Goal: Task Accomplishment & Management: Complete application form

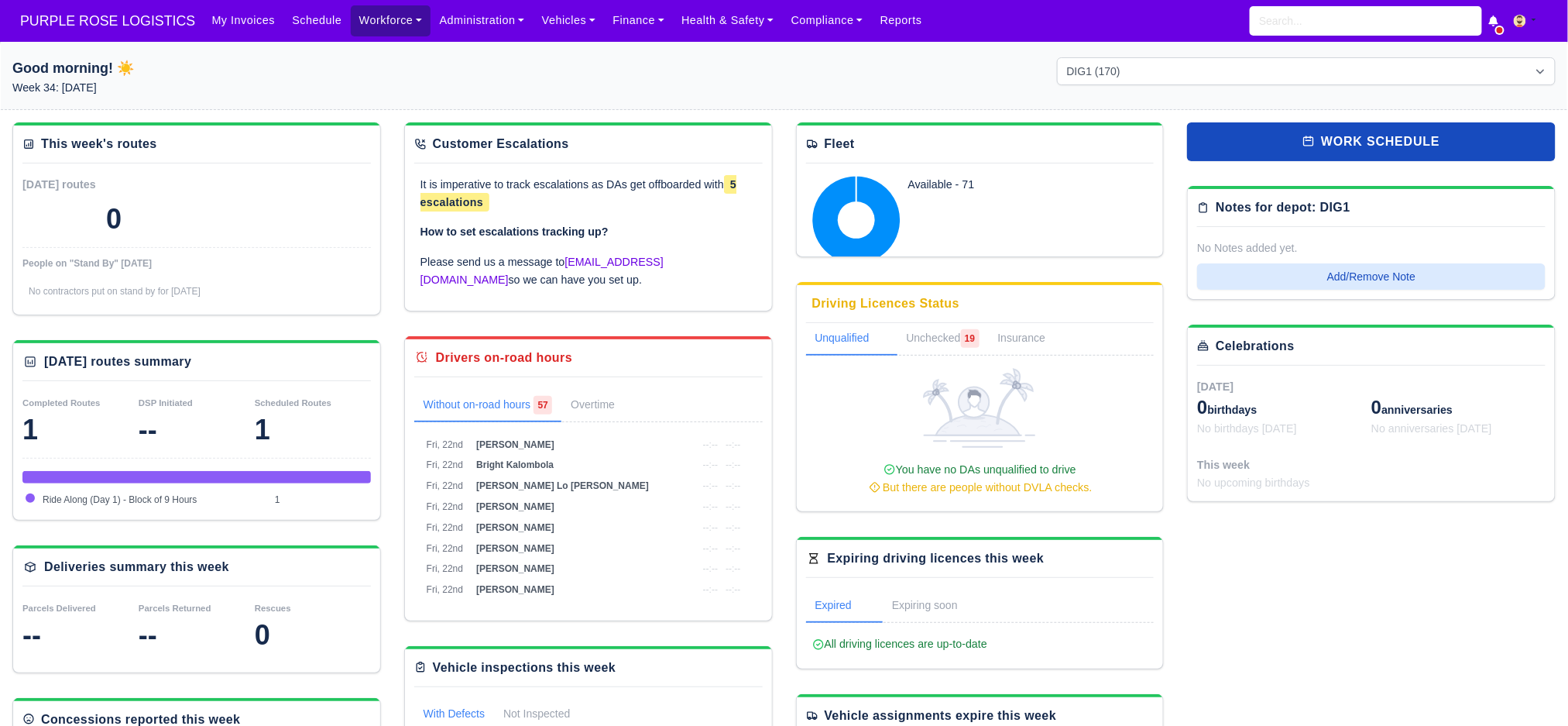
click at [387, 25] on link "Workforce" at bounding box center [391, 20] width 81 height 30
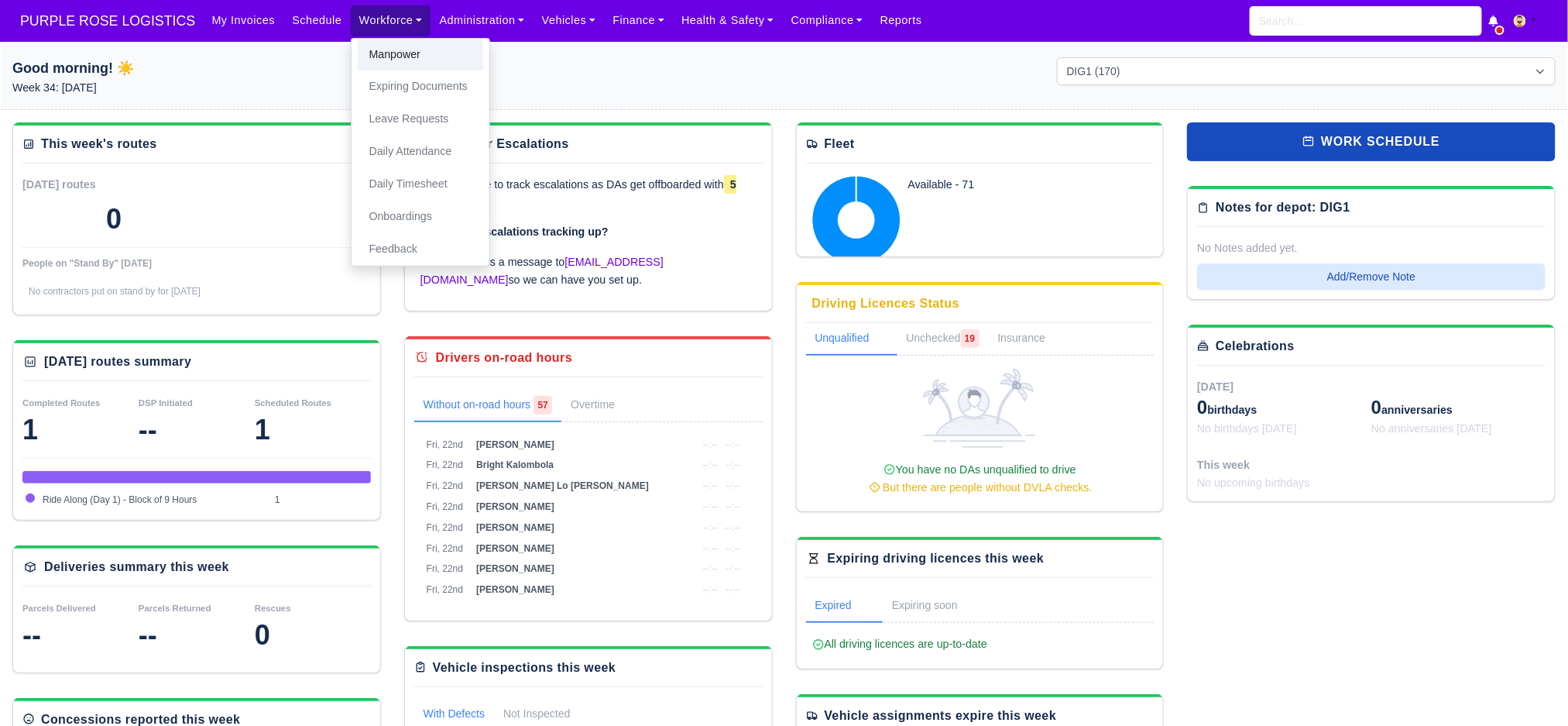
click at [395, 63] on link "Manpower" at bounding box center [420, 55] width 126 height 33
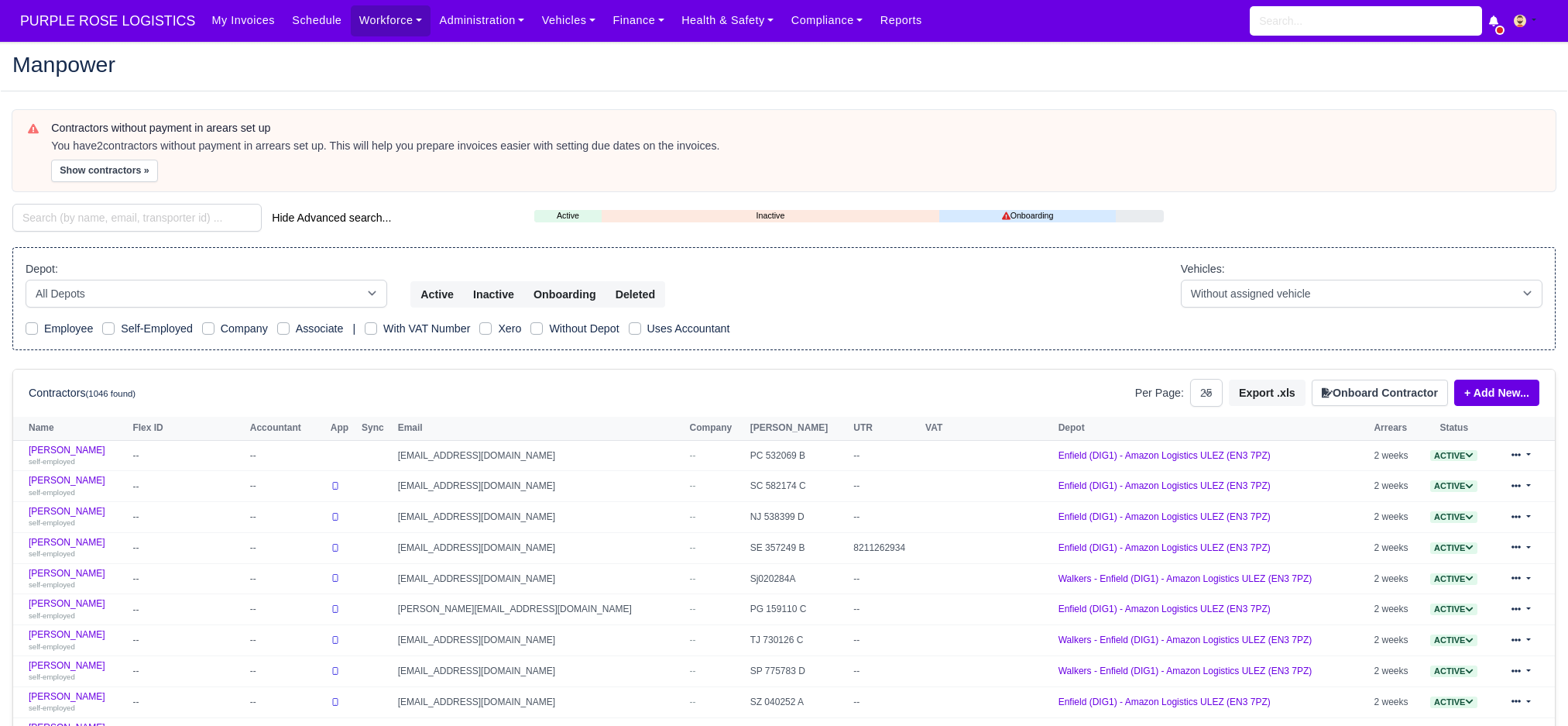
select select "25"
click at [1397, 389] on button "Onboard Contractor" at bounding box center [1380, 393] width 136 height 27
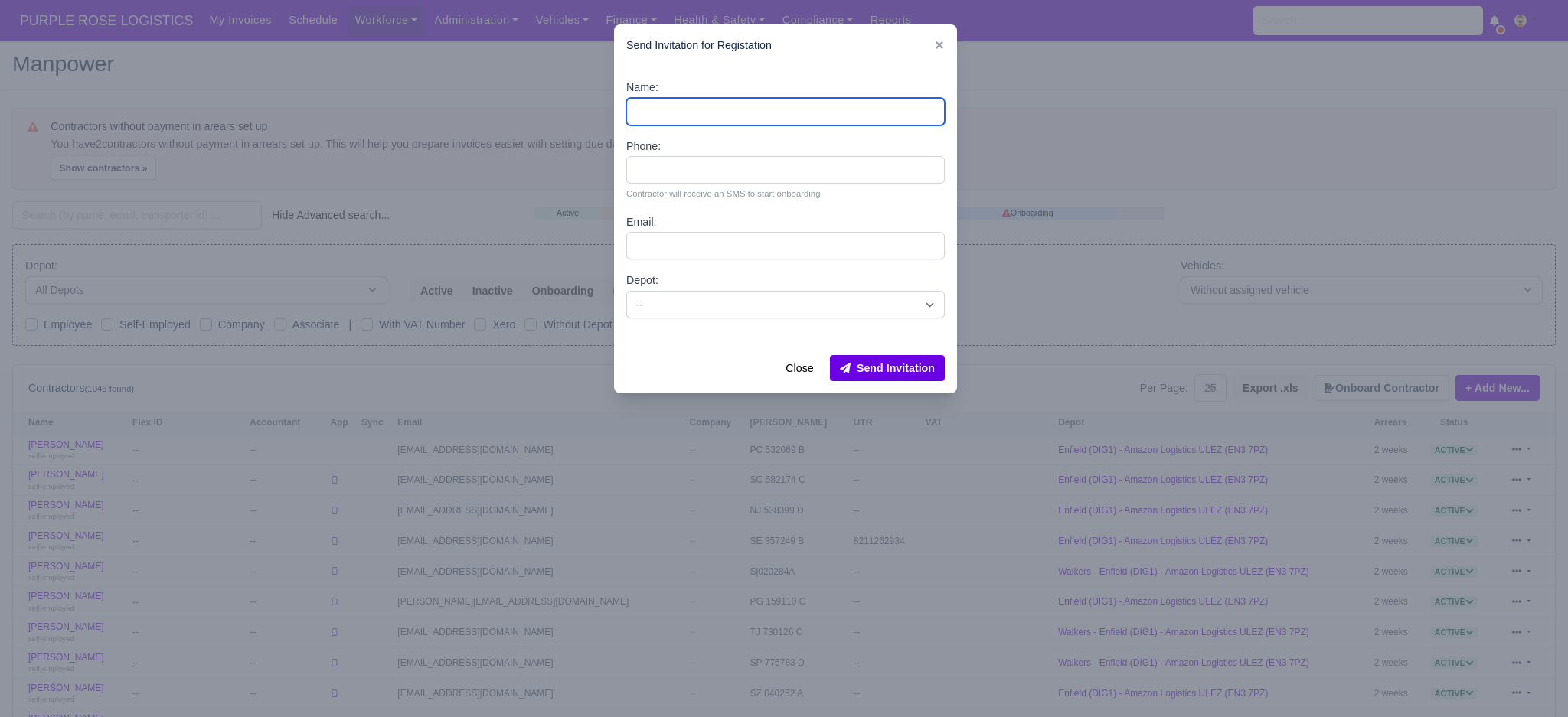
click at [657, 108] on input "Name:" at bounding box center [785, 112] width 318 height 28
paste input "Joel Ricardo Ferreira De Melin"
type input "Joel Ricardo Ferreira De Melin"
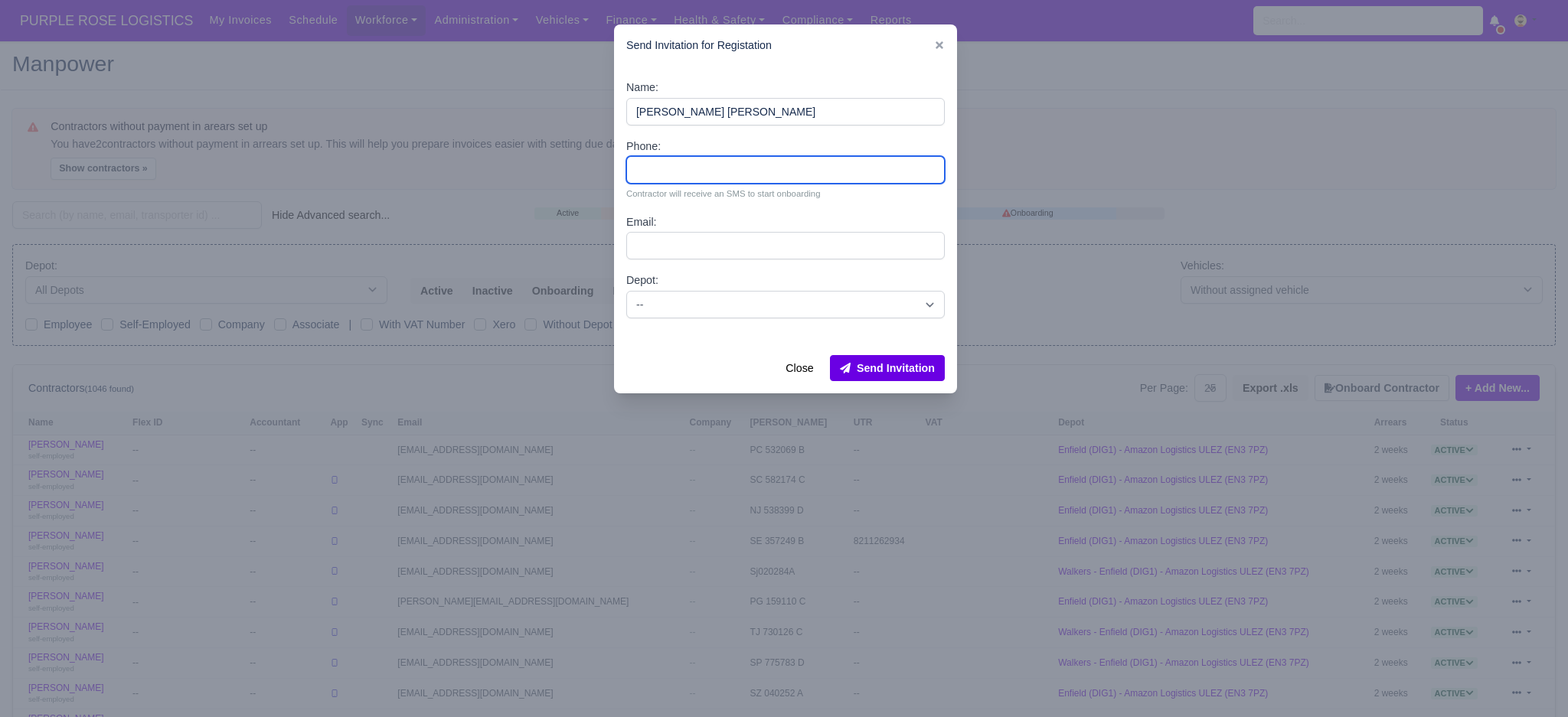
click at [706, 168] on input "Phone:" at bounding box center [785, 171] width 318 height 28
paste input "07939806990"
type input "07939806990"
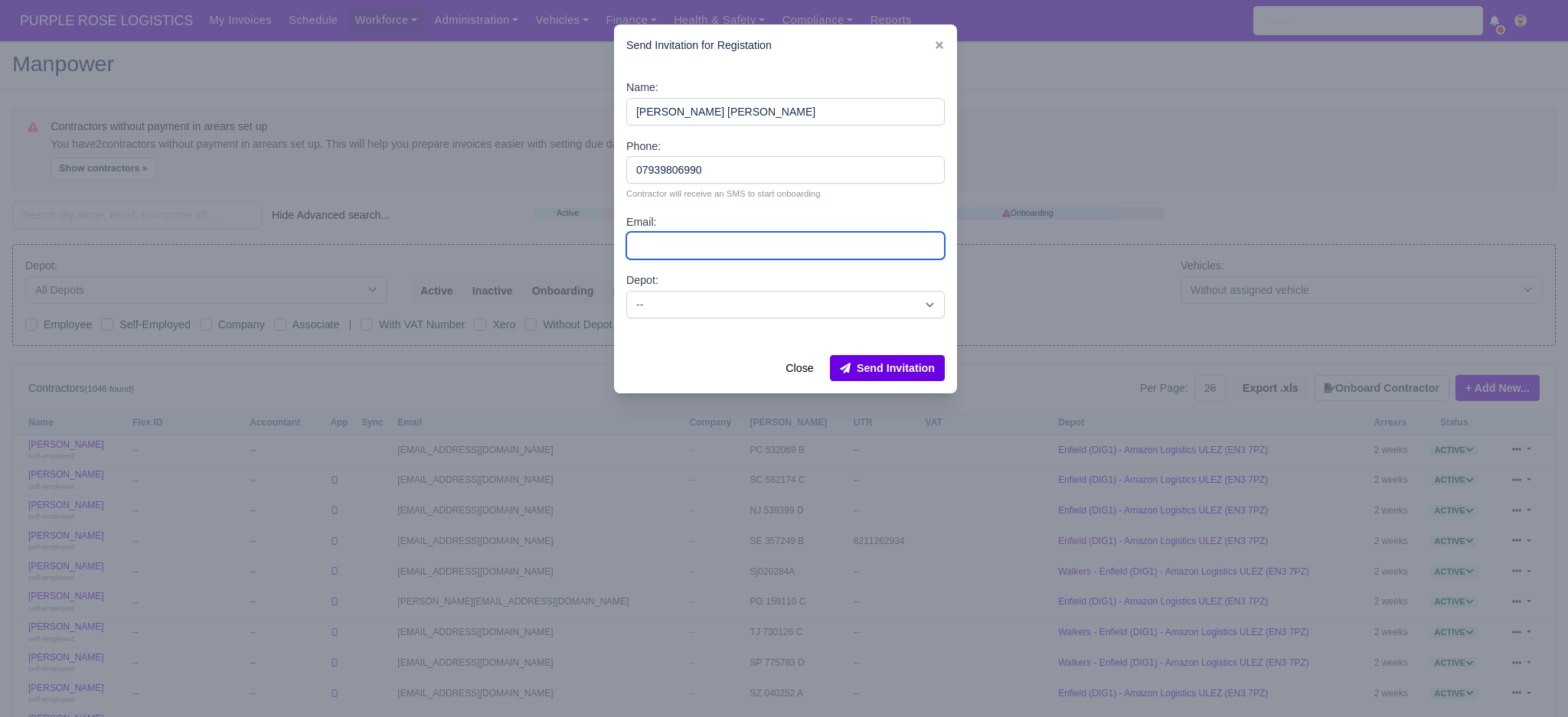
click at [744, 238] on input "Email:" at bounding box center [785, 246] width 318 height 28
paste input "[EMAIL_ADDRESS][DOMAIN_NAME]"
type input "[EMAIL_ADDRESS][DOMAIN_NAME]"
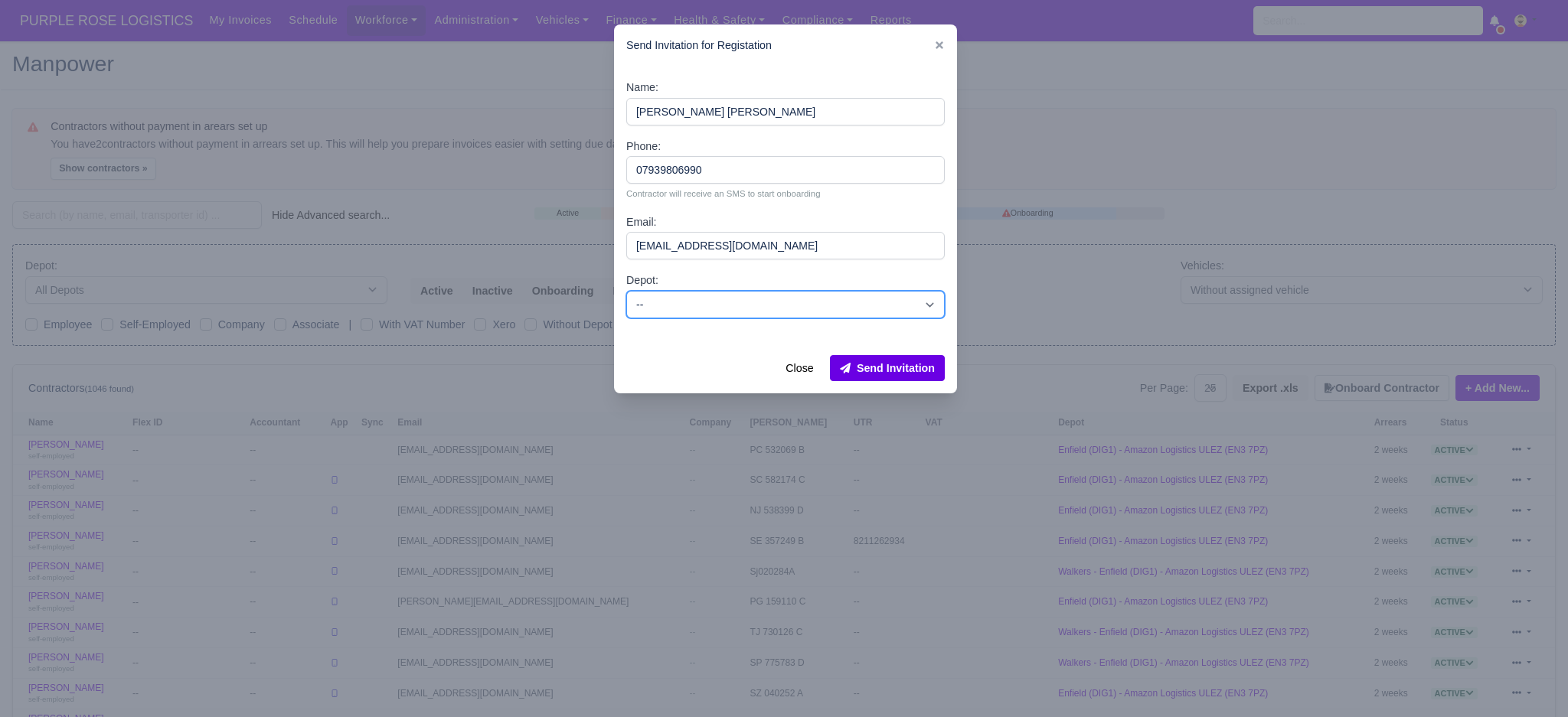
click at [714, 314] on select "-- Enfield (DIG1) - Amazon Logistics ULEZ (EN3 7PZ) Harlow (DHW1) - Amazon Logi…" at bounding box center [785, 305] width 318 height 28
select select "1"
click at [626, 291] on select "-- Enfield (DIG1) - Amazon Logistics ULEZ (EN3 7PZ) Harlow (DHW1) - Amazon Logi…" at bounding box center [785, 305] width 318 height 28
click at [903, 371] on button "Send Invitation" at bounding box center [887, 368] width 115 height 26
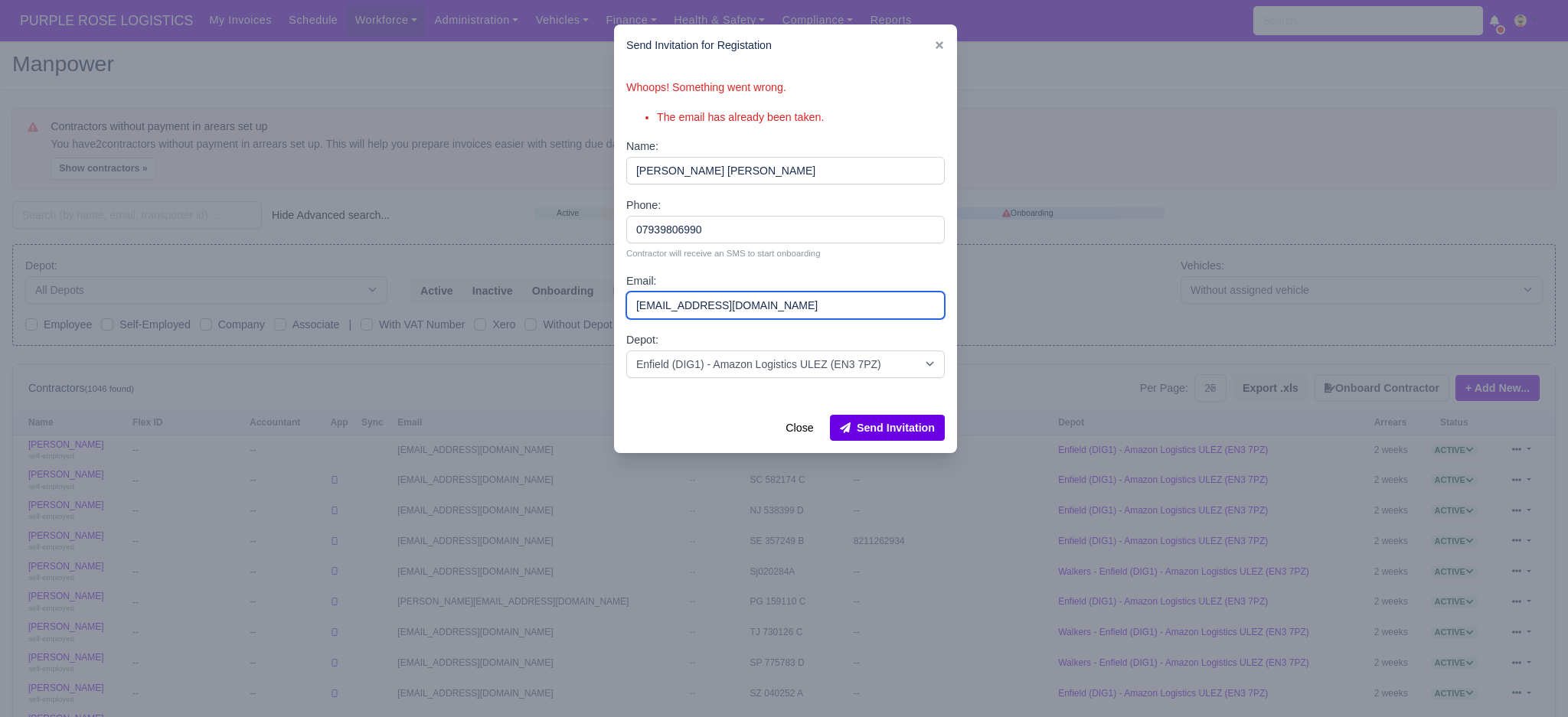
click at [806, 298] on input "[EMAIL_ADDRESS][DOMAIN_NAME]" at bounding box center [785, 305] width 318 height 28
click at [876, 435] on button "Send Invitation" at bounding box center [887, 428] width 115 height 26
click at [809, 430] on button "Close" at bounding box center [799, 428] width 47 height 26
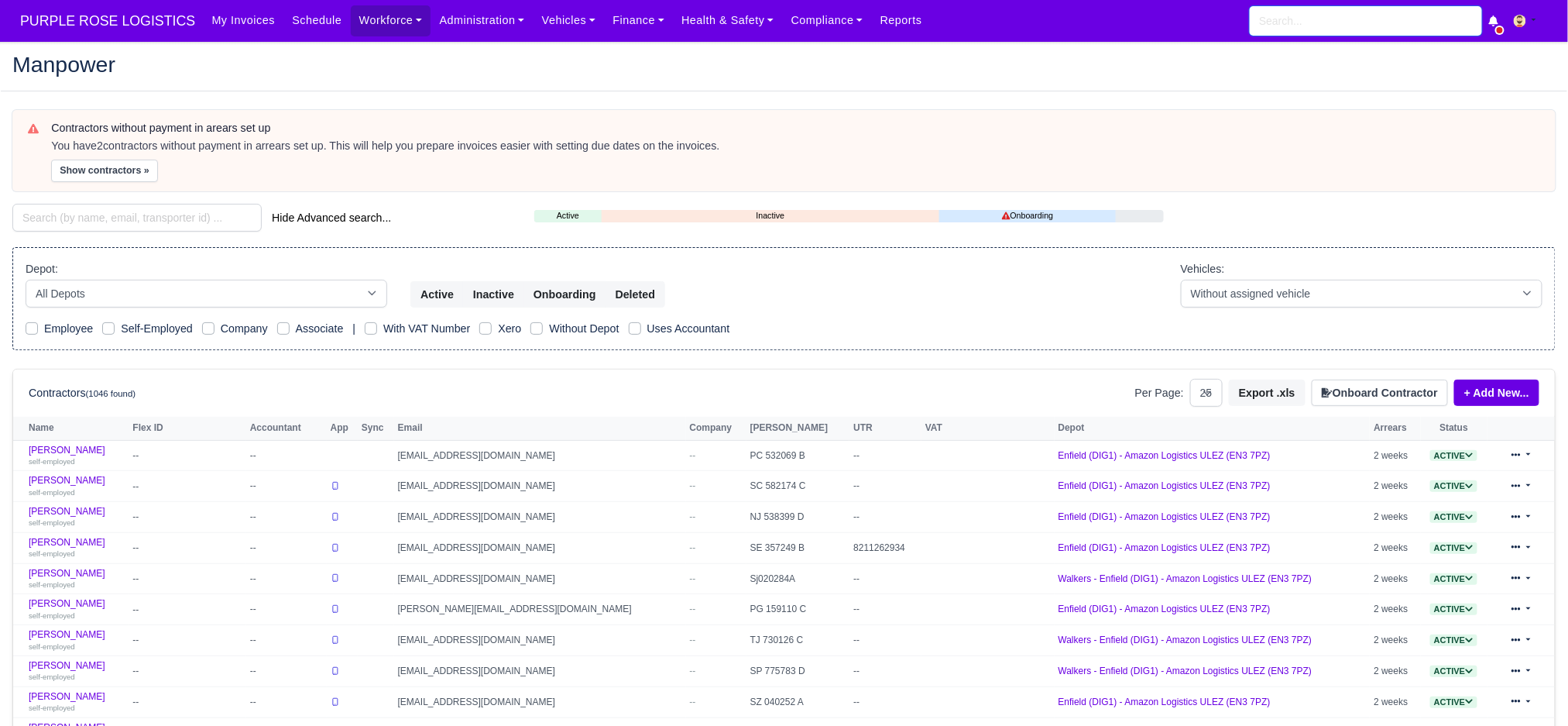
click at [1338, 12] on input "search" at bounding box center [1366, 20] width 233 height 29
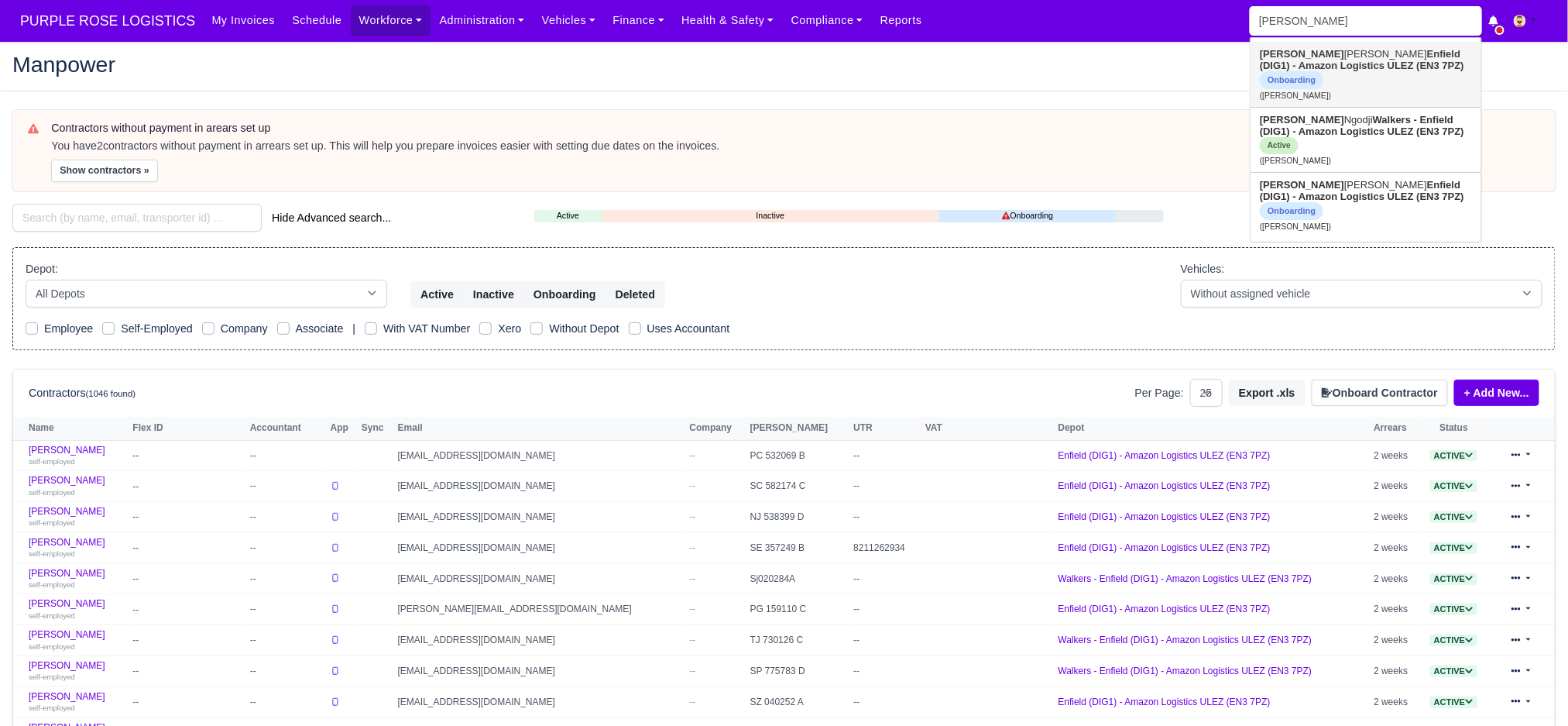
click at [1327, 80] on link "Joel De Melin Enfield (DIG1) - Amazon Logistics ULEZ (EN3 7PZ) Onboarding (Joel…" at bounding box center [1366, 74] width 231 height 66
type input "[PERSON_NAME]"
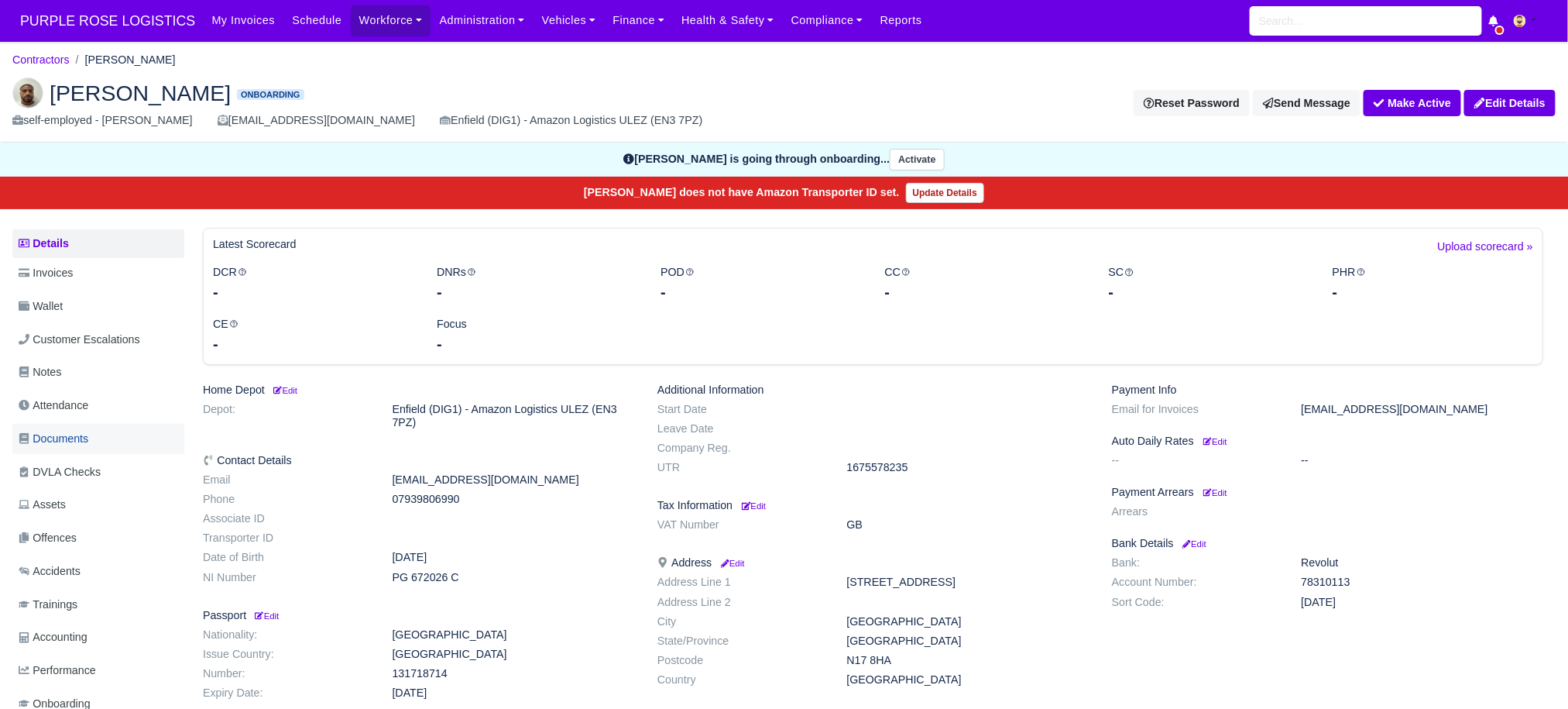
click at [76, 444] on span "Documents" at bounding box center [53, 439] width 70 height 18
